Goal: Task Accomplishment & Management: Use online tool/utility

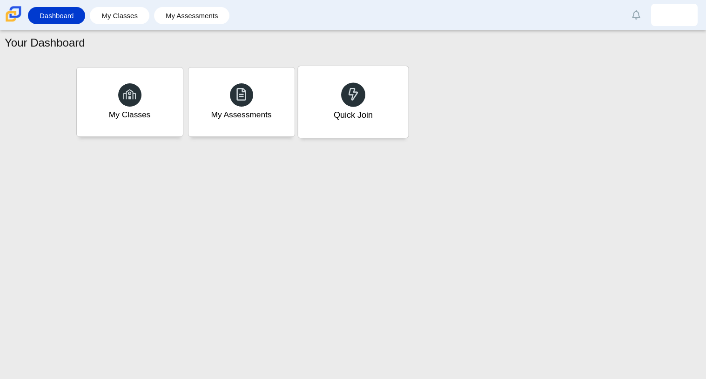
click at [354, 101] on span at bounding box center [353, 94] width 13 height 14
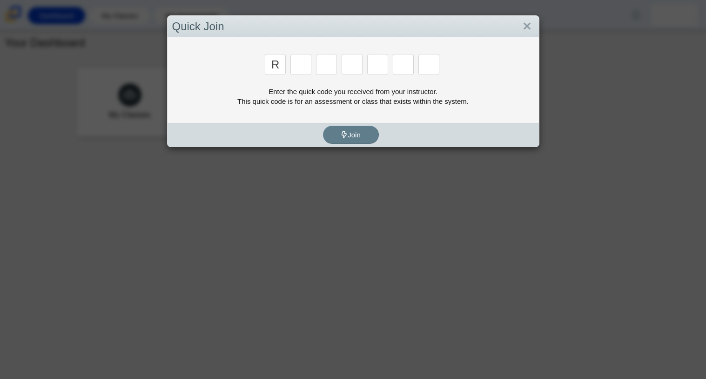
type input "r"
type input "8"
type input "e"
type input "x"
type input "2"
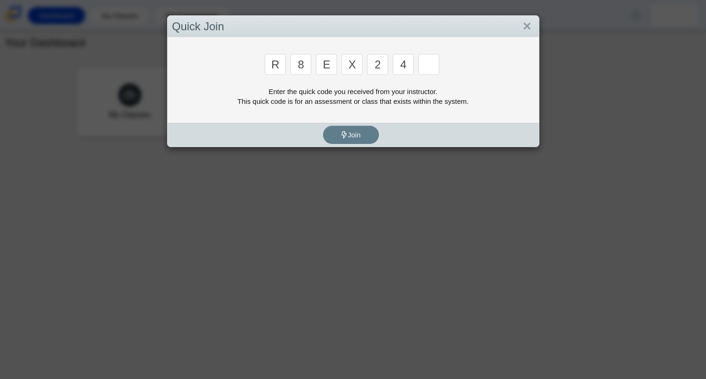
type input "4"
type input "e"
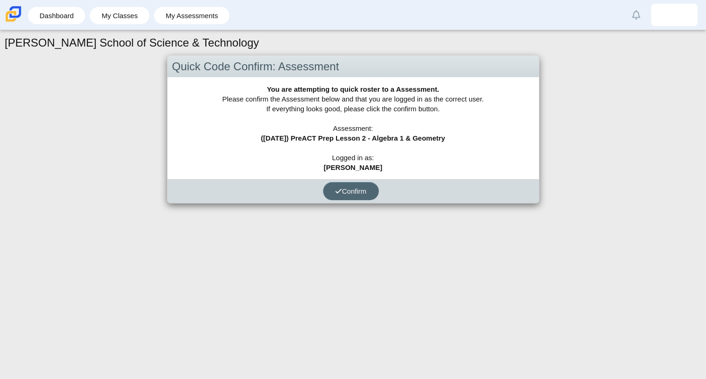
click at [333, 192] on button "Confirm" at bounding box center [351, 191] width 56 height 18
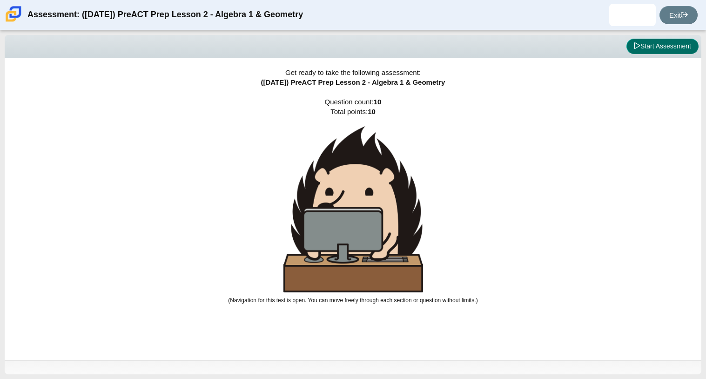
click at [675, 46] on button "Start Assessment" at bounding box center [663, 47] width 72 height 16
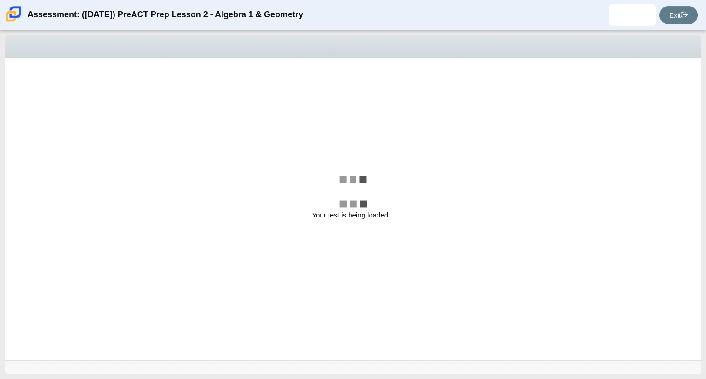
select select "bbf5d072-3e0b-44c4-9a12-6e7c9033f65b"
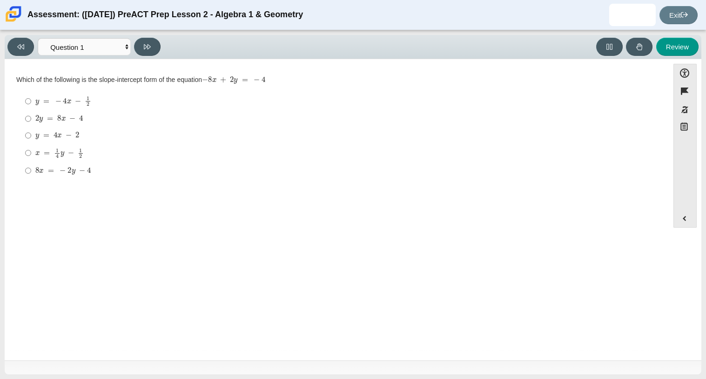
click at [59, 122] on mjx-math "Assessment items" at bounding box center [59, 119] width 48 height 8
click at [31, 122] on input "2 y = 8 x − 4 2 y = 8 x − 4" at bounding box center [28, 118] width 6 height 17
radio input "true"
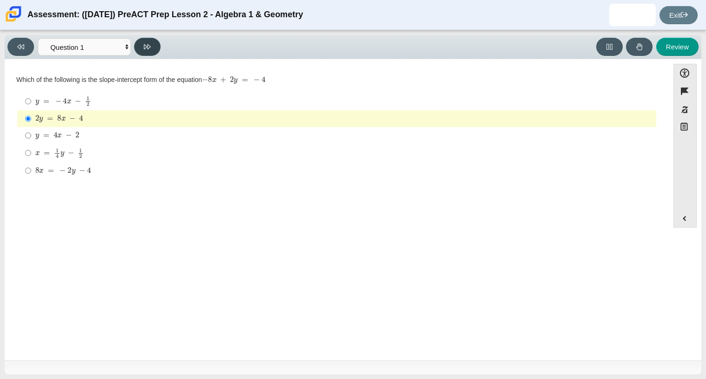
click at [152, 40] on button at bounding box center [147, 47] width 27 height 18
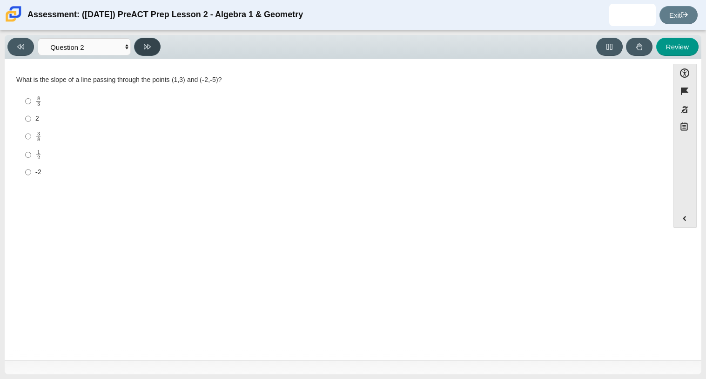
click at [152, 40] on button at bounding box center [147, 47] width 27 height 18
select select "97f4f5fa-a52e-4fed-af51-565bfcdf47cb"
click at [52, 132] on div "(1, -4) and (-4, 1)" at bounding box center [343, 134] width 617 height 9
click at [31, 132] on input "(1, -4) and (-4, 1) (1, -4) and (-4, 1)" at bounding box center [28, 134] width 6 height 17
radio input "true"
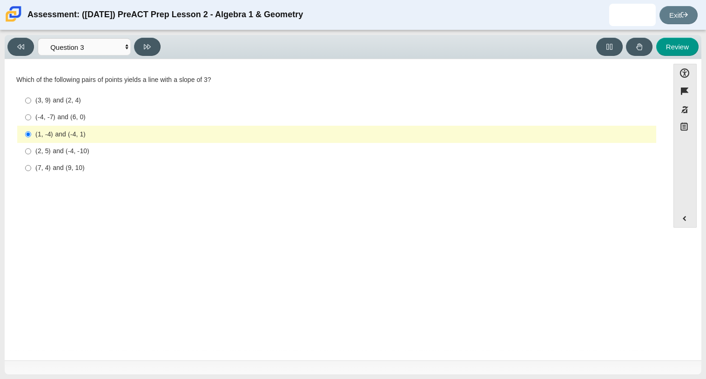
click at [54, 169] on div "(7, 4) and (9, 10)" at bounding box center [343, 167] width 617 height 9
click at [31, 169] on input "(7, 4) and (9, 10) (7, 4) and (9, 10)" at bounding box center [28, 168] width 6 height 17
radio input "true"
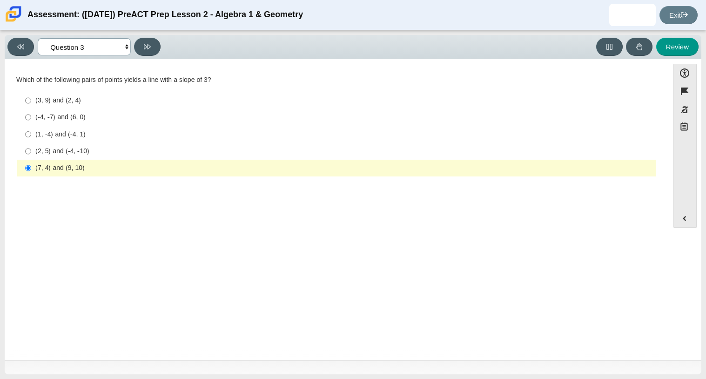
click at [69, 49] on select "Questions Question 1 Question 2 Question 3 Question 4 Question 5 Question 6 Que…" at bounding box center [84, 46] width 93 height 17
select select "ed62e223-81bd-4cbf-ab48-ab975844bd1f"
click at [38, 38] on select "Questions Question 1 Question 2 Question 3 Question 4 Question 5 Question 6 Que…" at bounding box center [84, 46] width 93 height 17
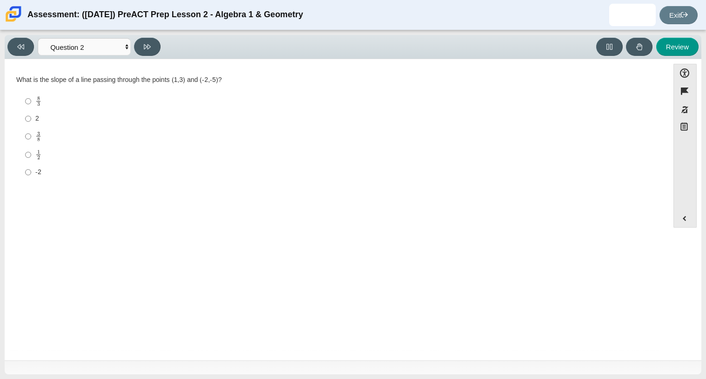
click at [39, 138] on mjx-c "Assessment items" at bounding box center [38, 139] width 3 height 4
click at [31, 138] on input "3 8 3 eighths" at bounding box center [28, 136] width 6 height 18
radio input "true"
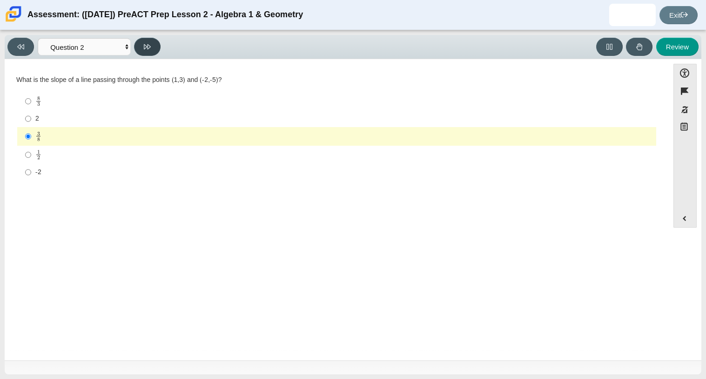
click at [146, 52] on button at bounding box center [147, 47] width 27 height 18
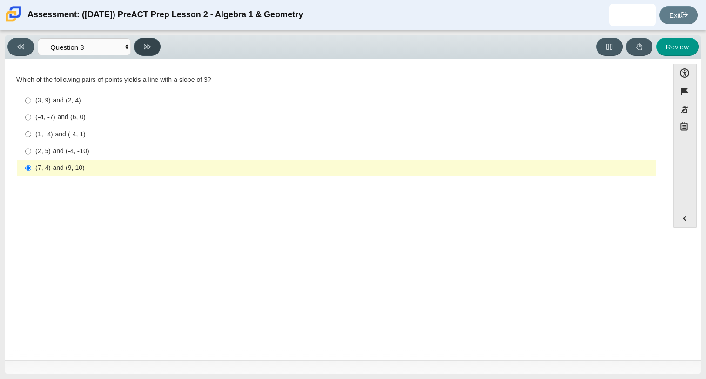
click at [146, 52] on button at bounding box center [147, 47] width 27 height 18
select select "89427bb7-e313-4f00-988f-8b8255897029"
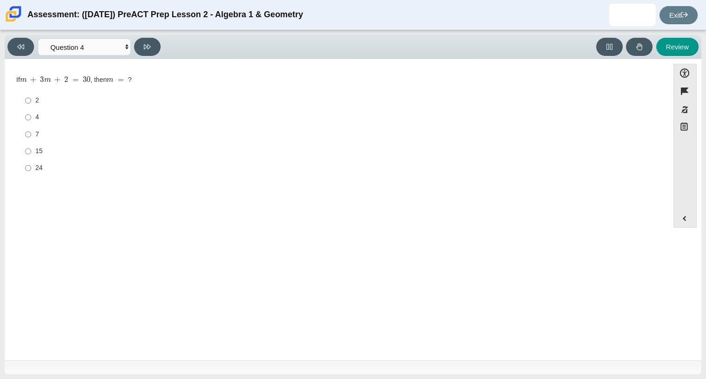
click at [22, 131] on label "7 7" at bounding box center [338, 134] width 638 height 17
click at [25, 131] on input "7 7" at bounding box center [28, 134] width 6 height 17
radio input "true"
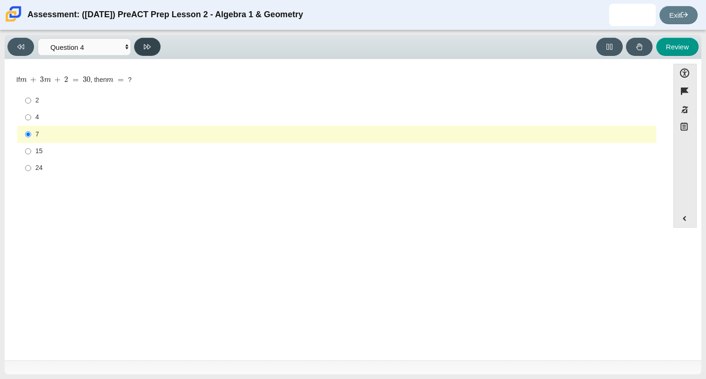
click at [144, 45] on icon at bounding box center [147, 46] width 7 height 5
select select "489dcffd-4e6a-49cf-a9d6-ad1d4a911a4e"
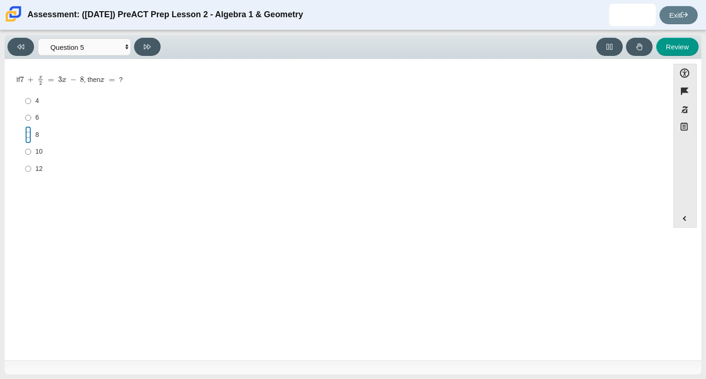
click at [30, 134] on input "8 8" at bounding box center [28, 134] width 6 height 17
radio input "true"
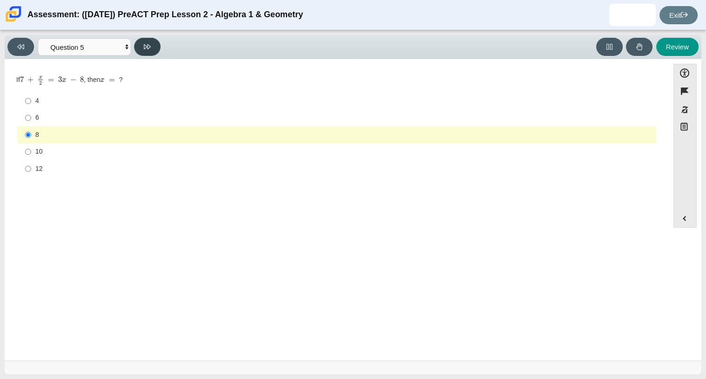
click at [148, 50] on button at bounding box center [147, 47] width 27 height 18
select select "210571de-36a6-4d8e-a361-ceff8ef801dc"
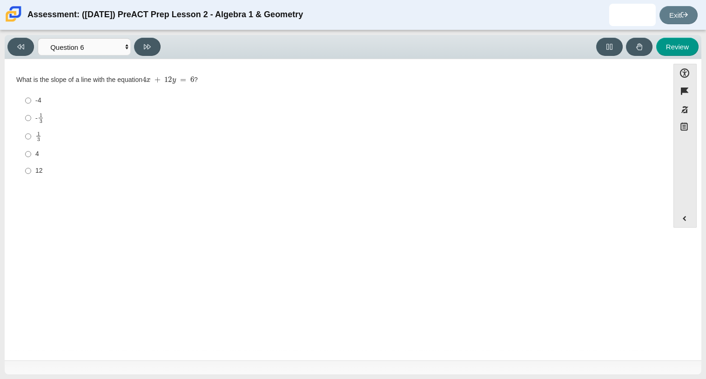
click at [34, 114] on label "- 1 3 -1 third" at bounding box center [338, 118] width 638 height 18
click at [31, 114] on input "- 1 3 -1 third" at bounding box center [28, 118] width 6 height 18
radio input "true"
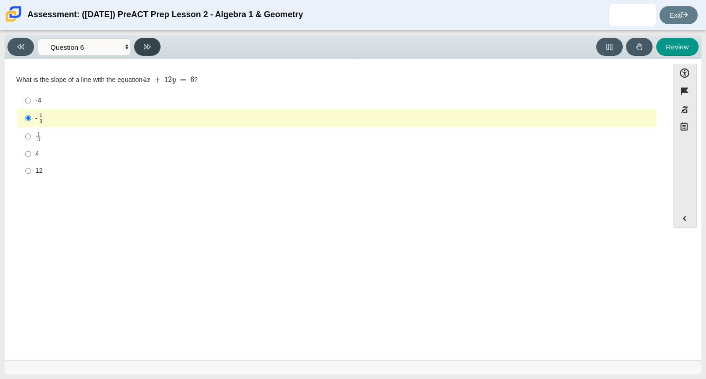
click at [150, 43] on icon at bounding box center [147, 46] width 7 height 7
select select "ec95ace6-bebc-42b8-9428-40567494d4da"
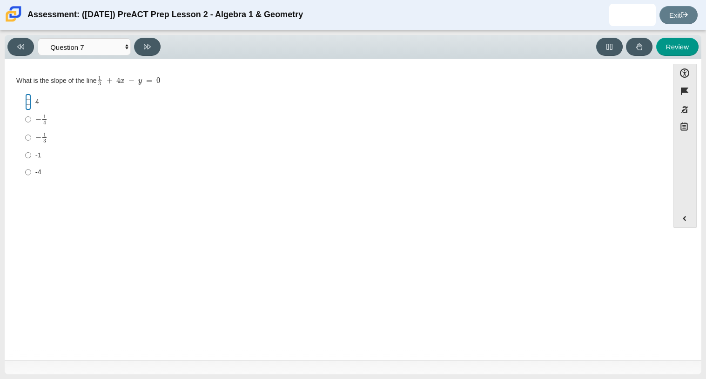
click at [30, 96] on input "4 4" at bounding box center [28, 102] width 6 height 17
radio input "true"
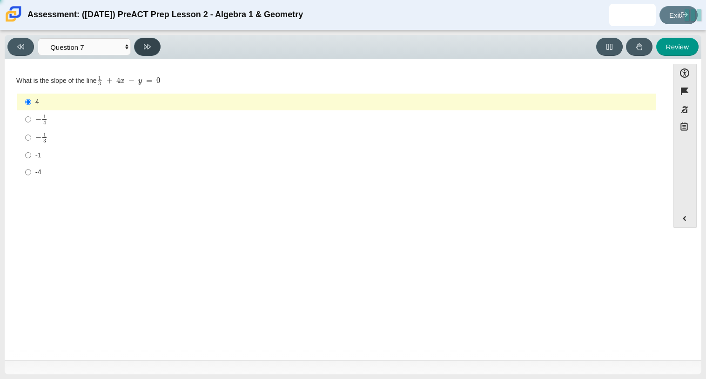
click at [143, 51] on button at bounding box center [147, 47] width 27 height 18
select select "ce81fe10-bf29-4b5e-8bd7-4f47f2fed4d8"
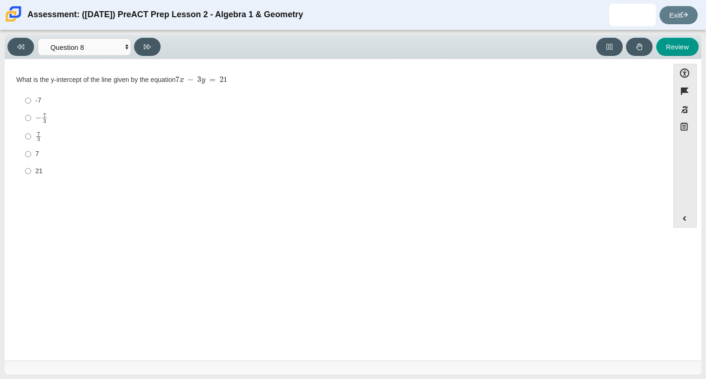
click at [33, 140] on label "7 3 7 thirds" at bounding box center [338, 136] width 638 height 18
click at [31, 140] on input "7 3 7 thirds" at bounding box center [28, 136] width 6 height 18
radio input "true"
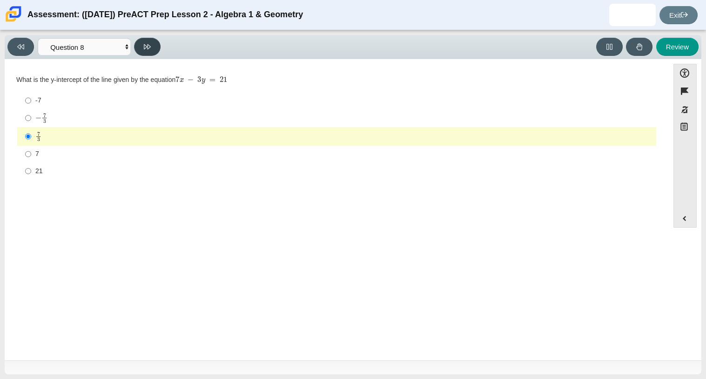
click at [146, 43] on icon at bounding box center [147, 46] width 7 height 7
select select "14773eaf-2ca1-47ae-afe7-a624a56f34b3"
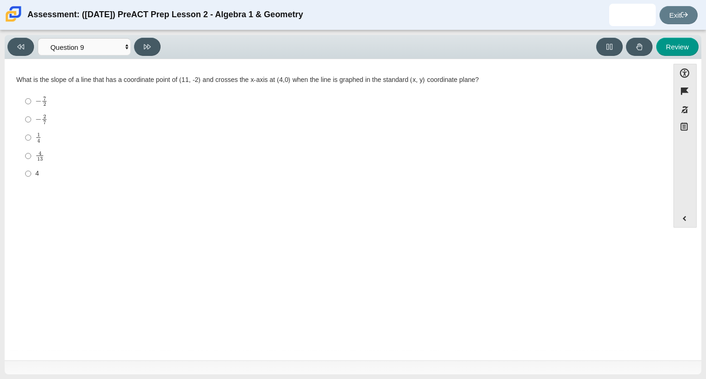
click at [45, 97] on mjx-c "Assessment items" at bounding box center [44, 98] width 3 height 4
click at [31, 97] on input "− 7 2 negative 7 halves" at bounding box center [28, 101] width 6 height 18
radio input "true"
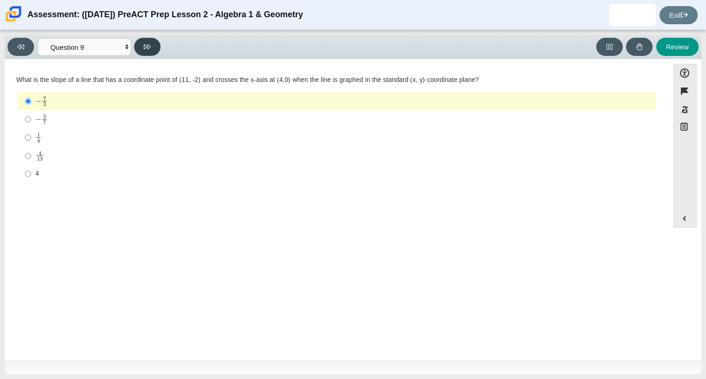
click at [143, 47] on button at bounding box center [147, 47] width 27 height 18
select select "96b71634-eacb-4f7e-8aef-411727d9bcba"
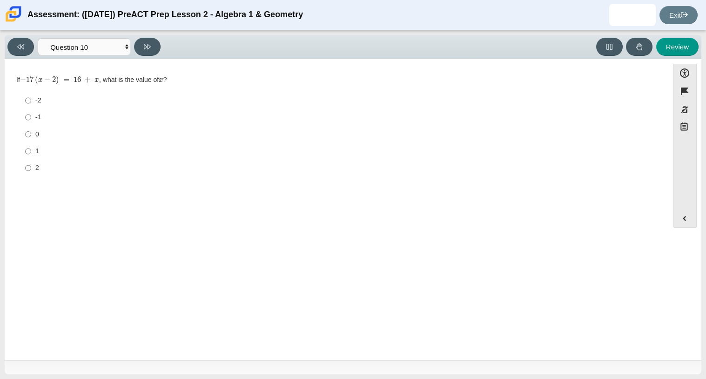
click at [33, 101] on label "-2 -2" at bounding box center [338, 100] width 638 height 17
click at [31, 101] on input "-2 -2" at bounding box center [28, 100] width 6 height 17
radio input "true"
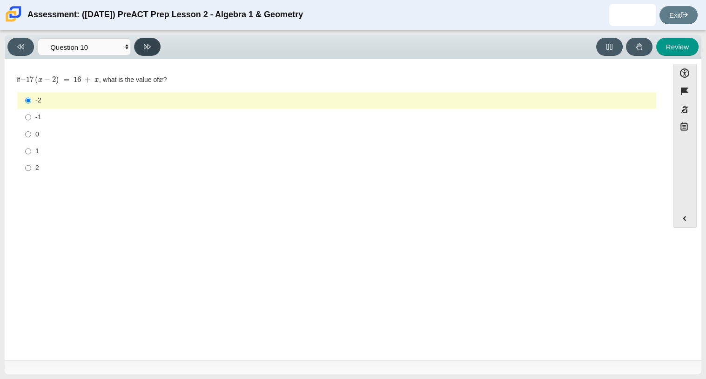
click at [138, 48] on button at bounding box center [147, 47] width 27 height 18
select select "review"
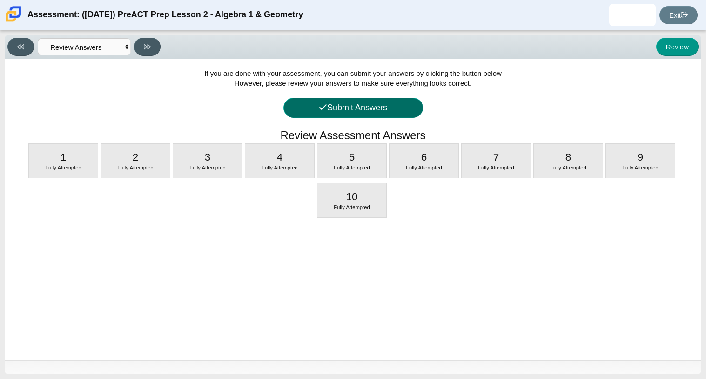
click at [361, 115] on button "Submit Answers" at bounding box center [354, 108] width 140 height 20
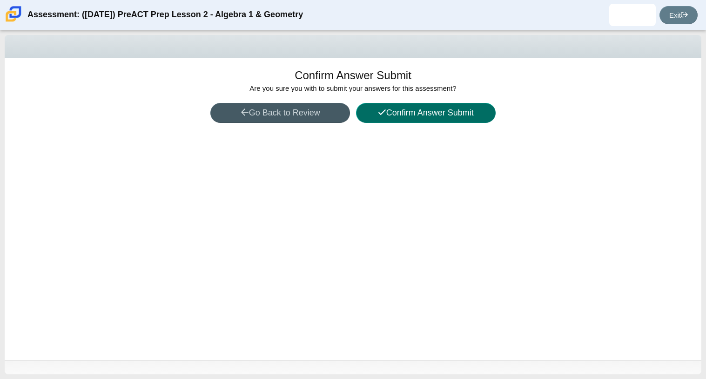
click at [361, 115] on button "Confirm Answer Submit" at bounding box center [426, 113] width 140 height 20
